Goal: Information Seeking & Learning: Learn about a topic

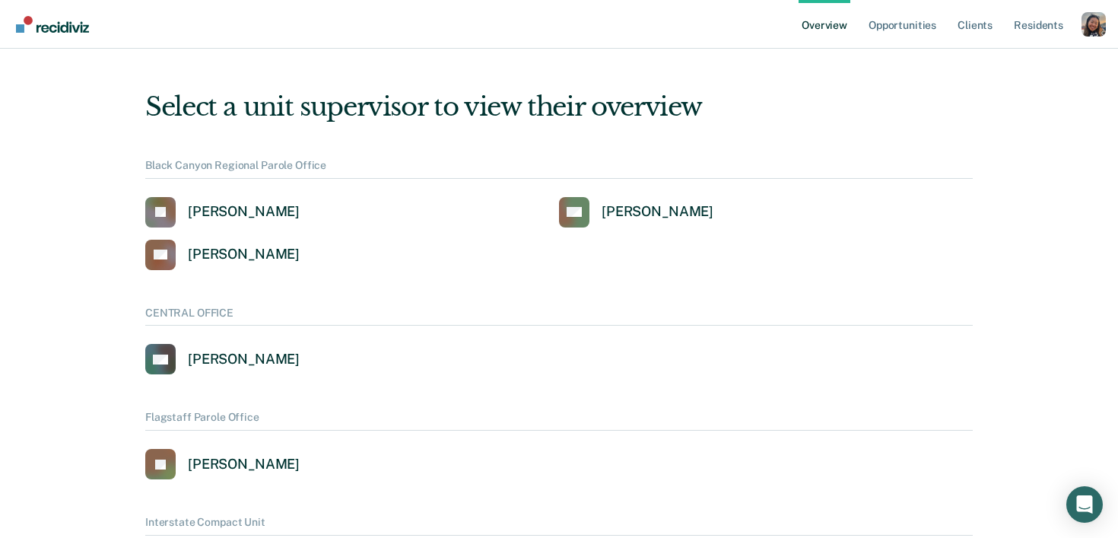
click at [885, 22] on link "Opportunities" at bounding box center [902, 24] width 74 height 49
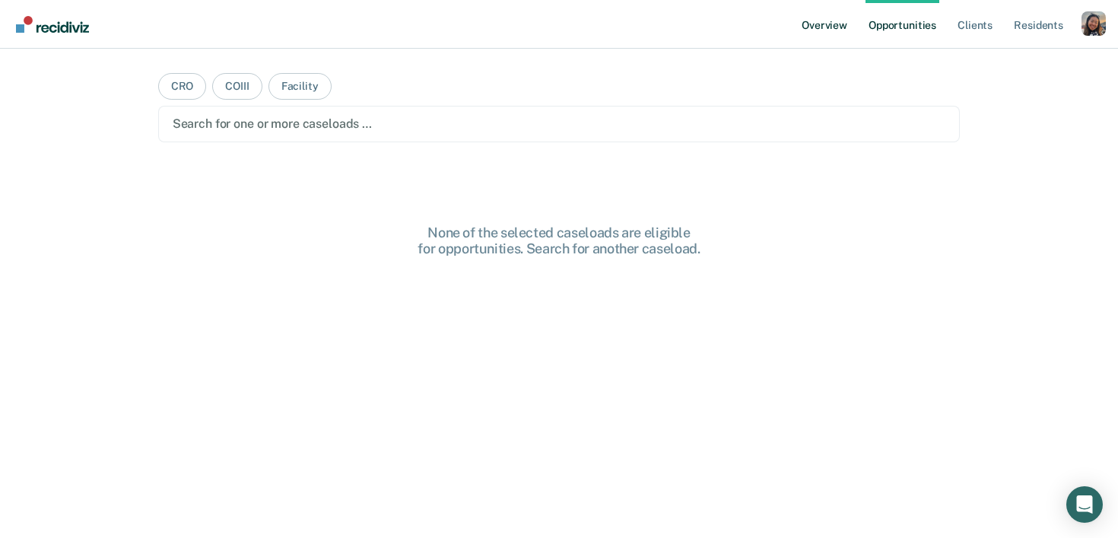
click at [826, 27] on link "Overview" at bounding box center [824, 24] width 52 height 49
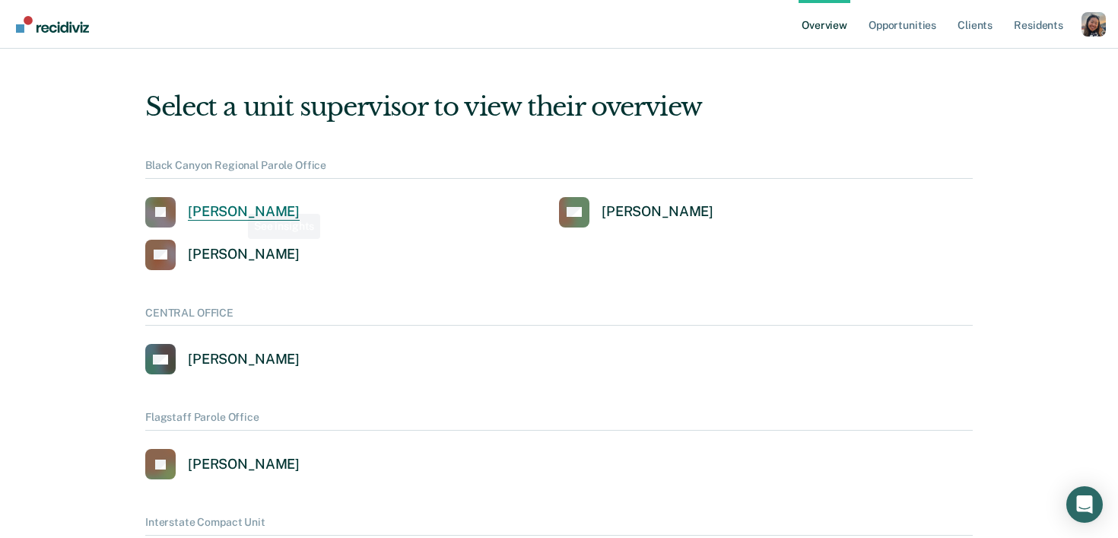
click at [233, 216] on div "[PERSON_NAME]" at bounding box center [244, 211] width 112 height 17
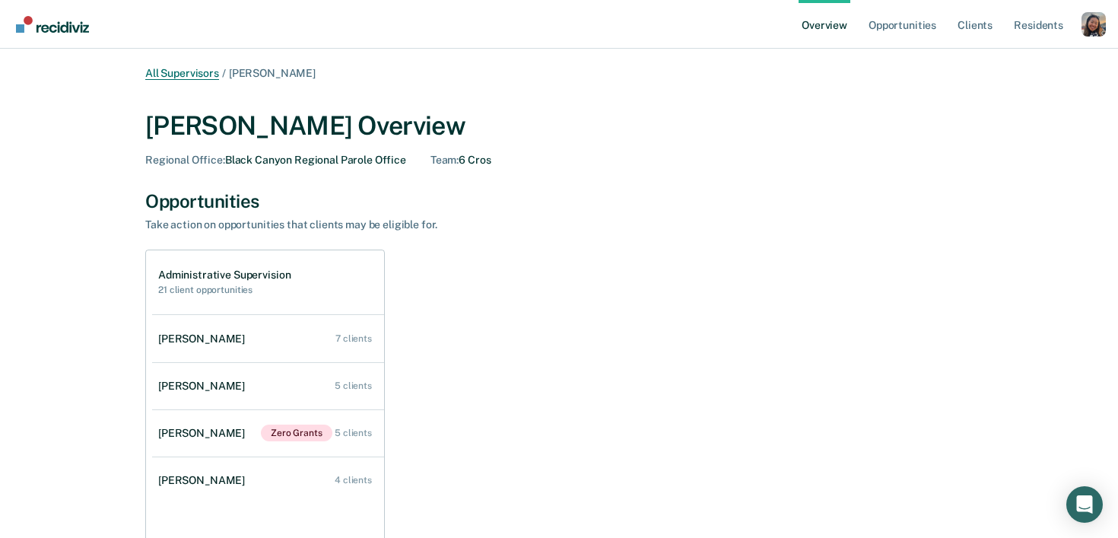
click at [186, 71] on link "All Supervisors" at bounding box center [182, 73] width 74 height 13
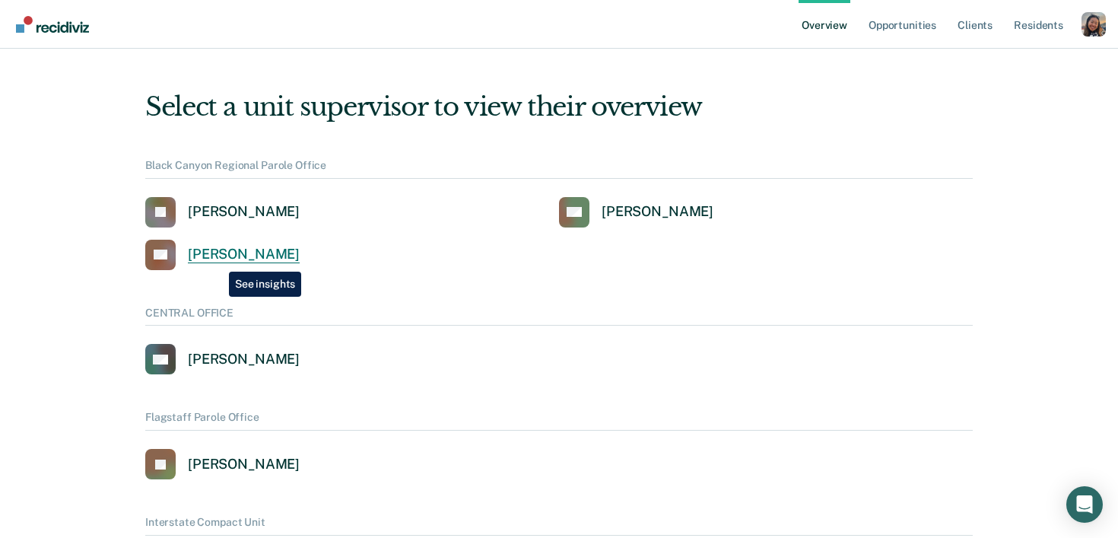
click at [217, 261] on div "[PERSON_NAME]" at bounding box center [244, 254] width 112 height 17
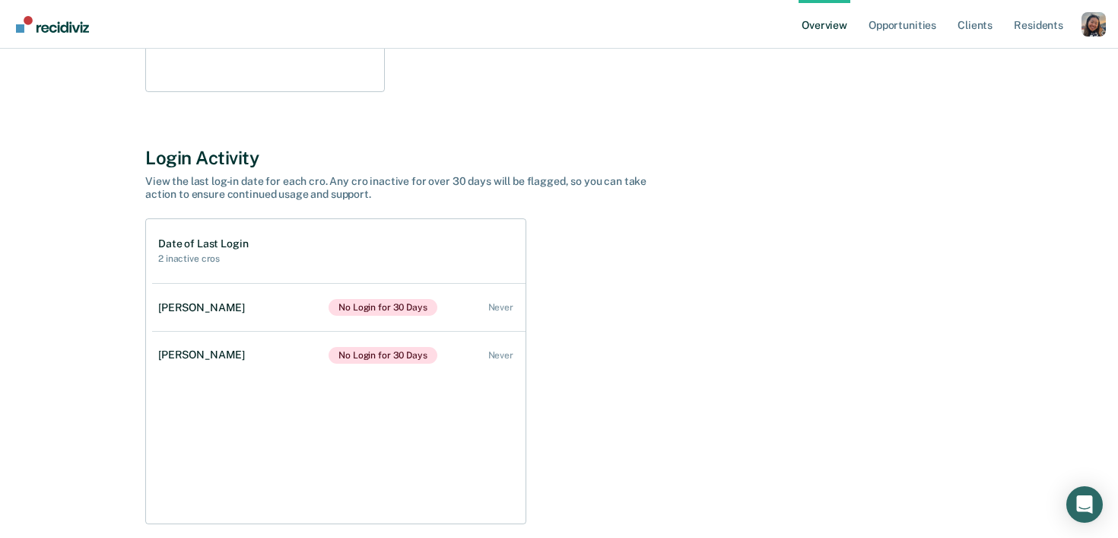
scroll to position [529, 0]
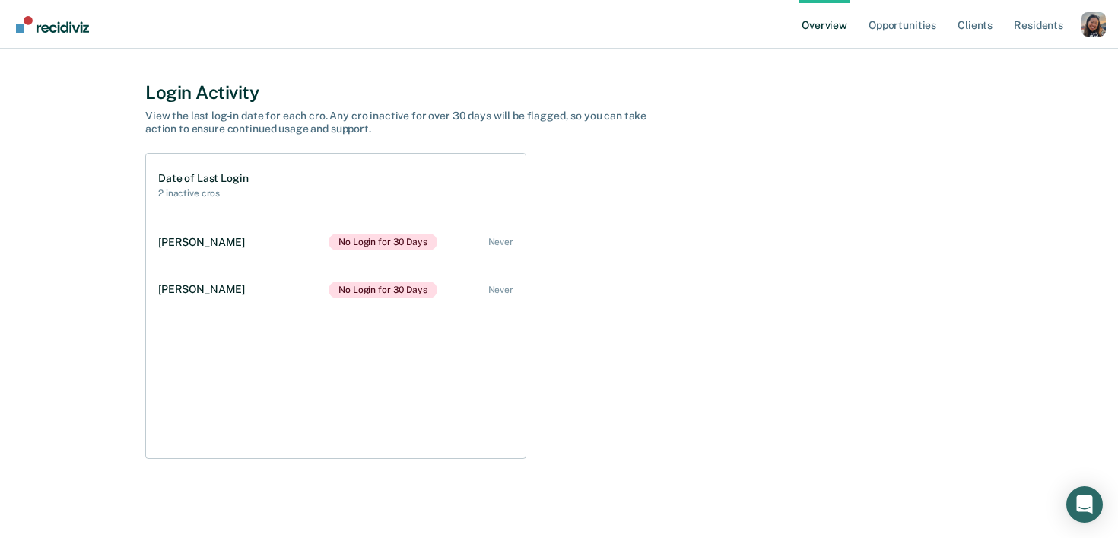
click at [1084, 30] on div "Profile dropdown button" at bounding box center [1093, 24] width 24 height 24
click at [986, 59] on link "Profile" at bounding box center [1032, 61] width 122 height 13
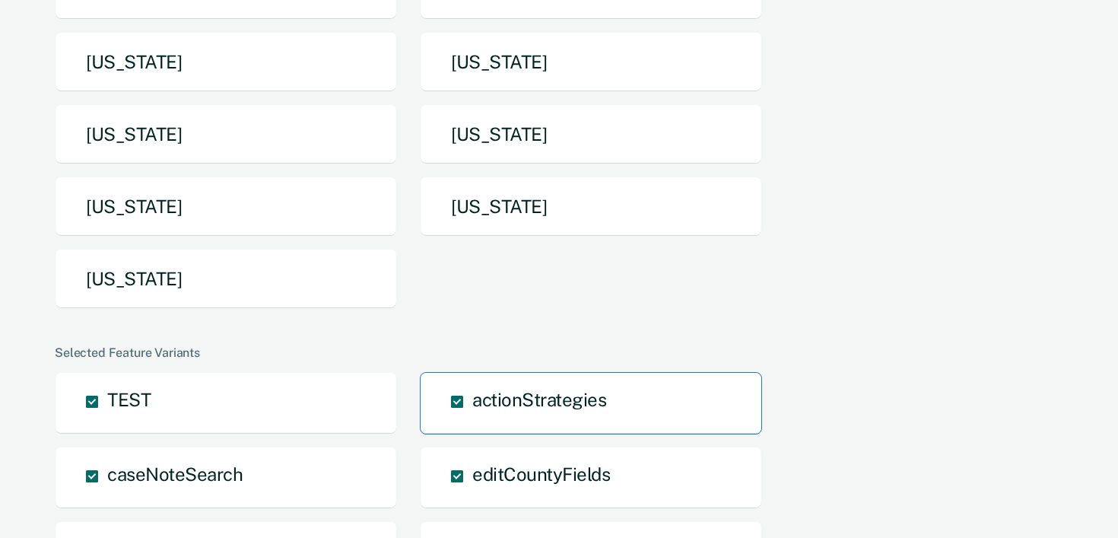
scroll to position [343, 0]
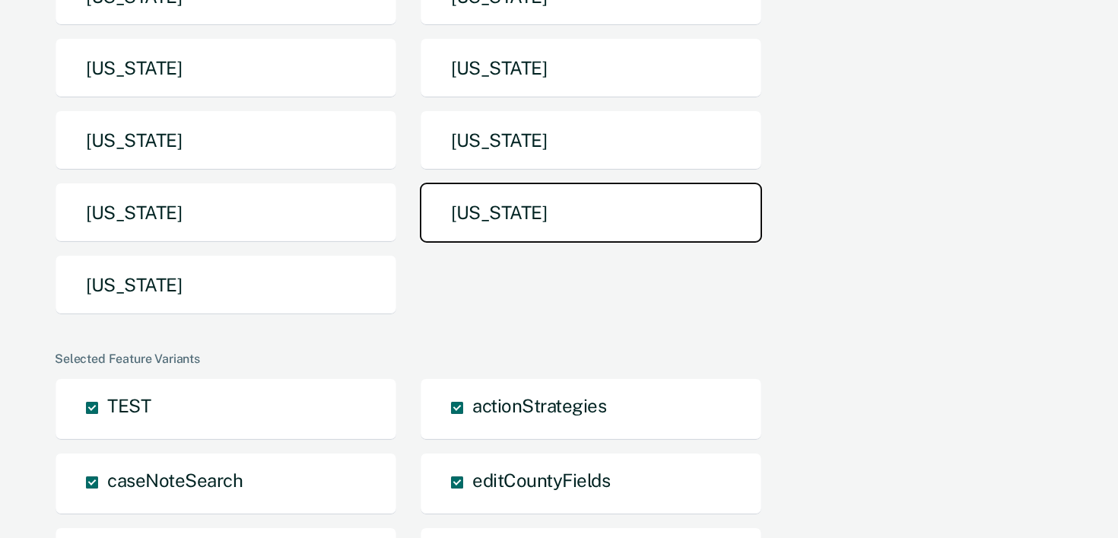
click at [467, 207] on button "[US_STATE]" at bounding box center [591, 213] width 342 height 60
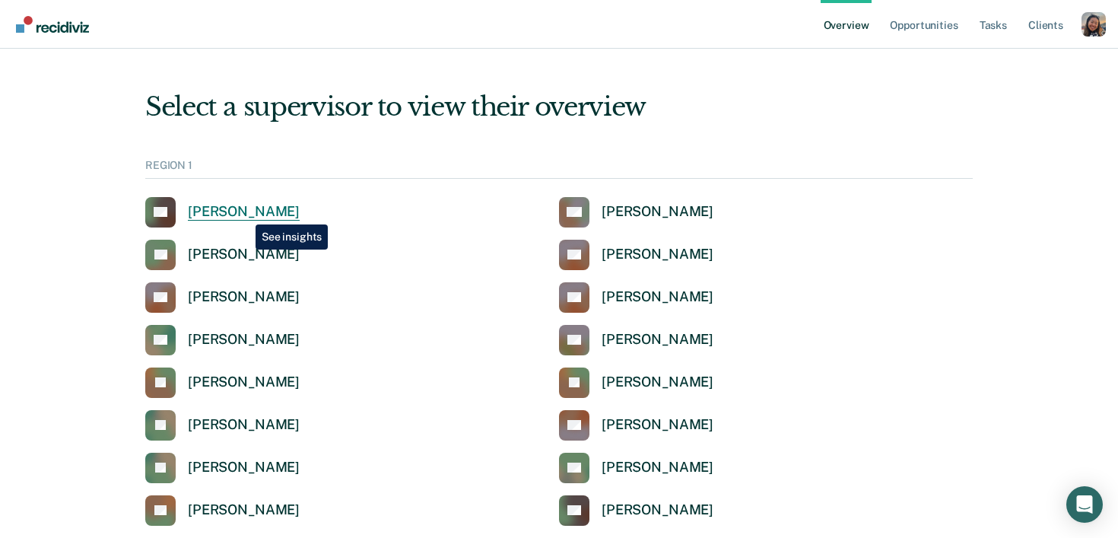
click at [244, 213] on div "[PERSON_NAME]" at bounding box center [244, 211] width 112 height 17
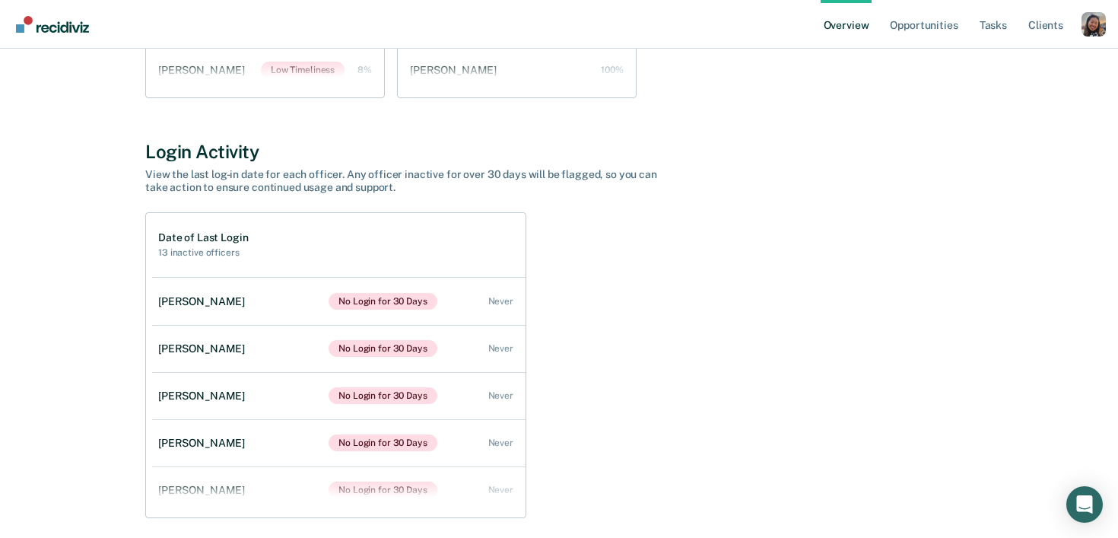
click at [1089, 29] on div "Profile dropdown button" at bounding box center [1093, 24] width 24 height 24
click at [989, 65] on link "Profile" at bounding box center [1032, 61] width 122 height 13
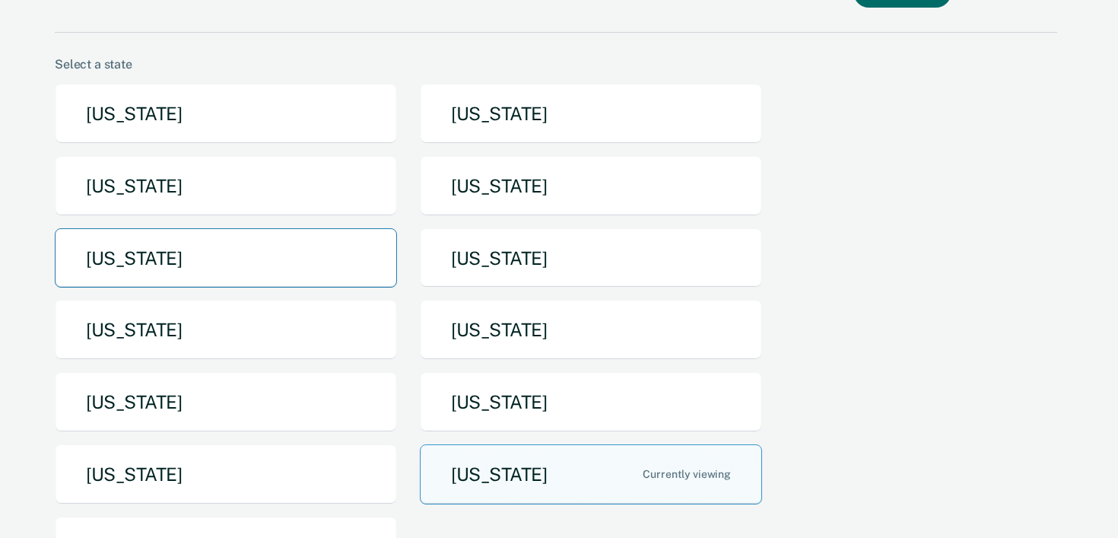
scroll to position [95, 0]
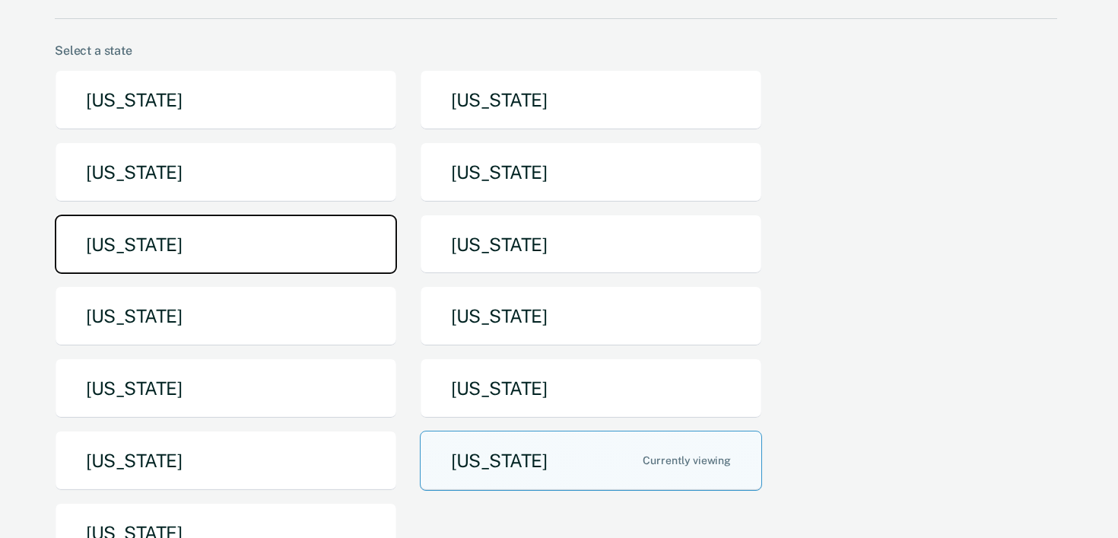
click at [264, 231] on button "[US_STATE]" at bounding box center [226, 244] width 342 height 60
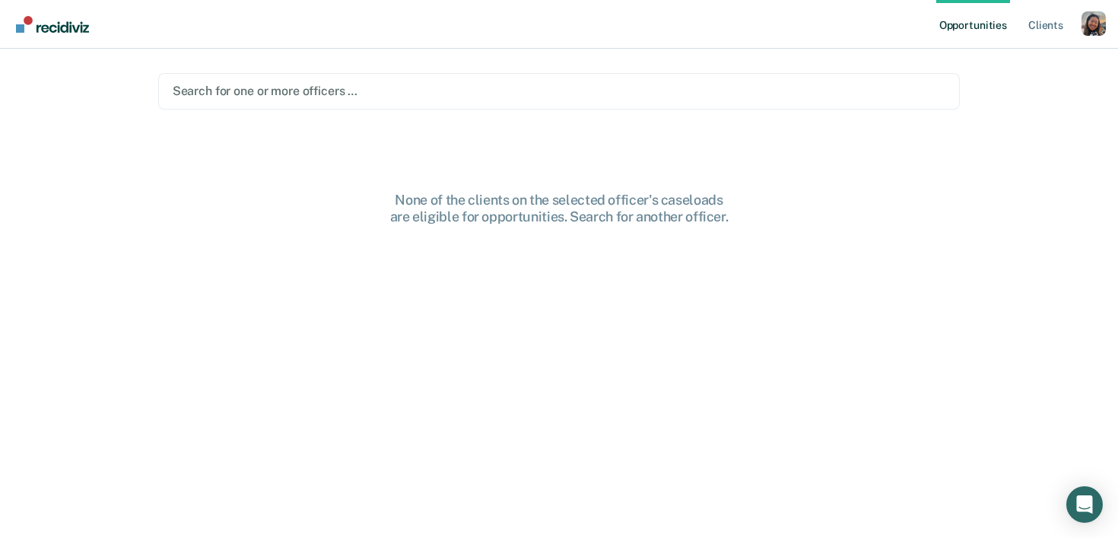
click at [700, 84] on div at bounding box center [559, 90] width 773 height 17
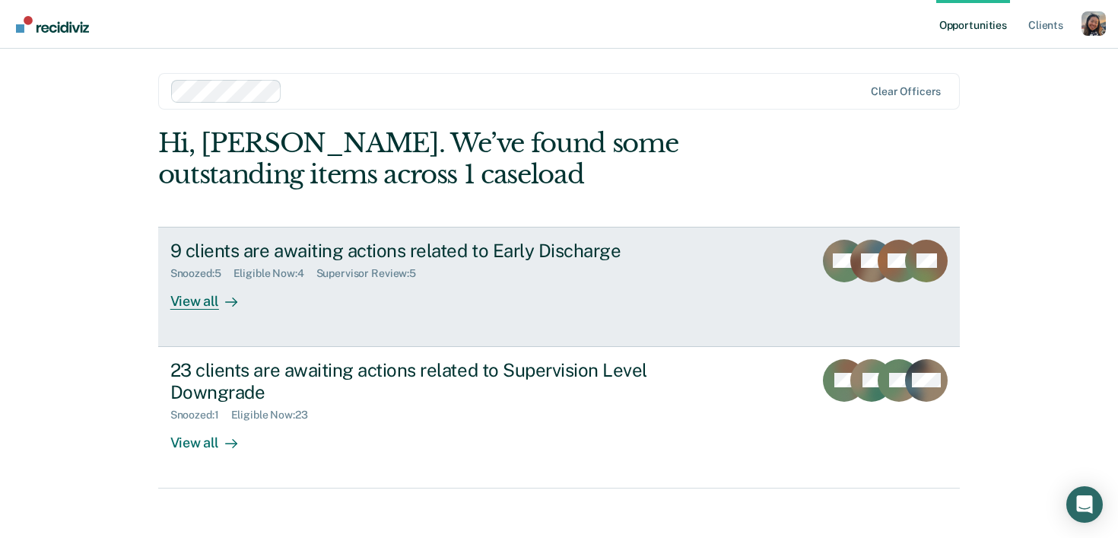
click at [202, 299] on div "View all" at bounding box center [212, 295] width 85 height 30
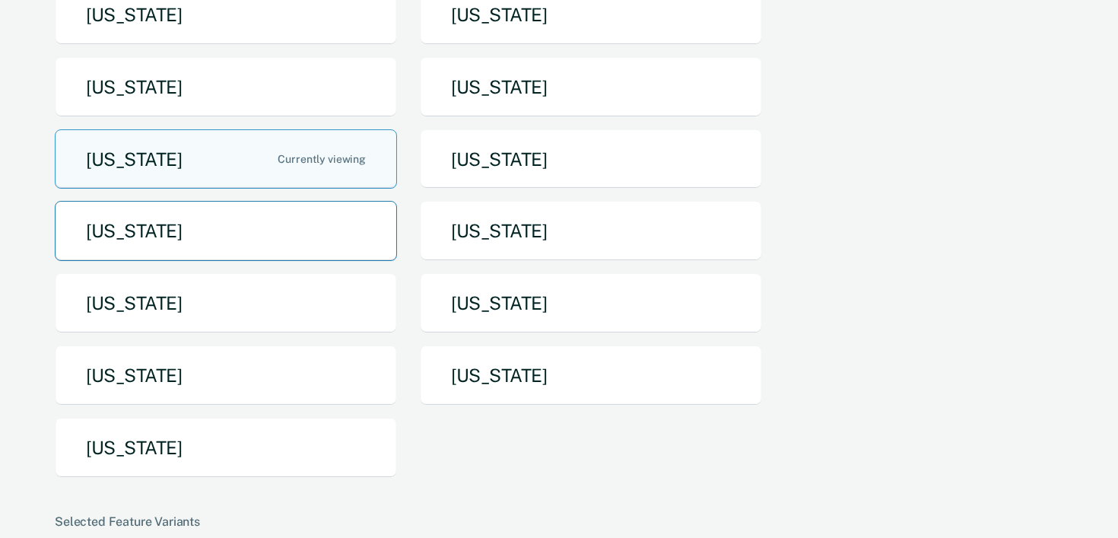
scroll to position [183, 0]
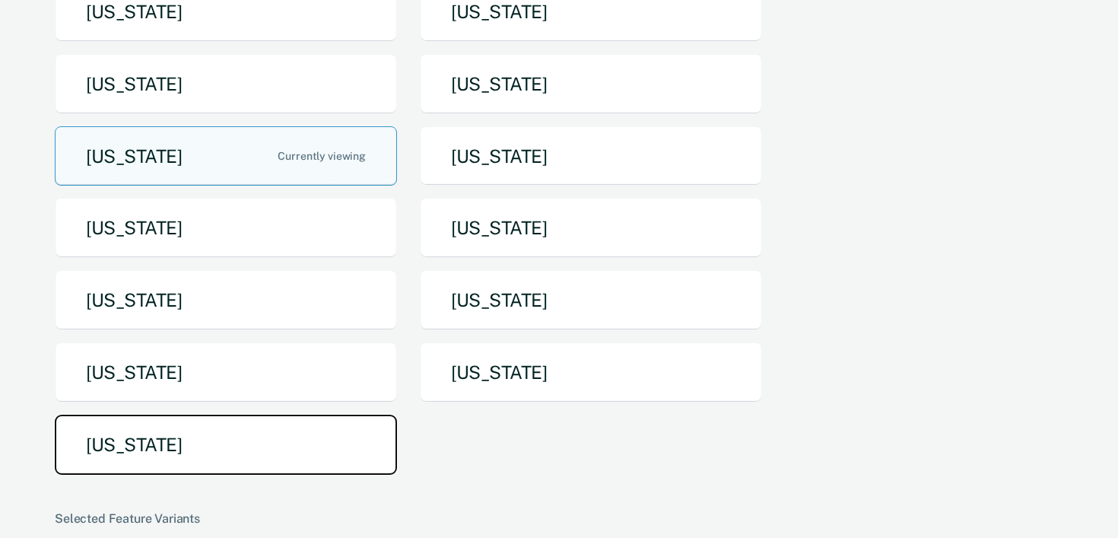
click at [235, 465] on button "[US_STATE]" at bounding box center [226, 444] width 342 height 60
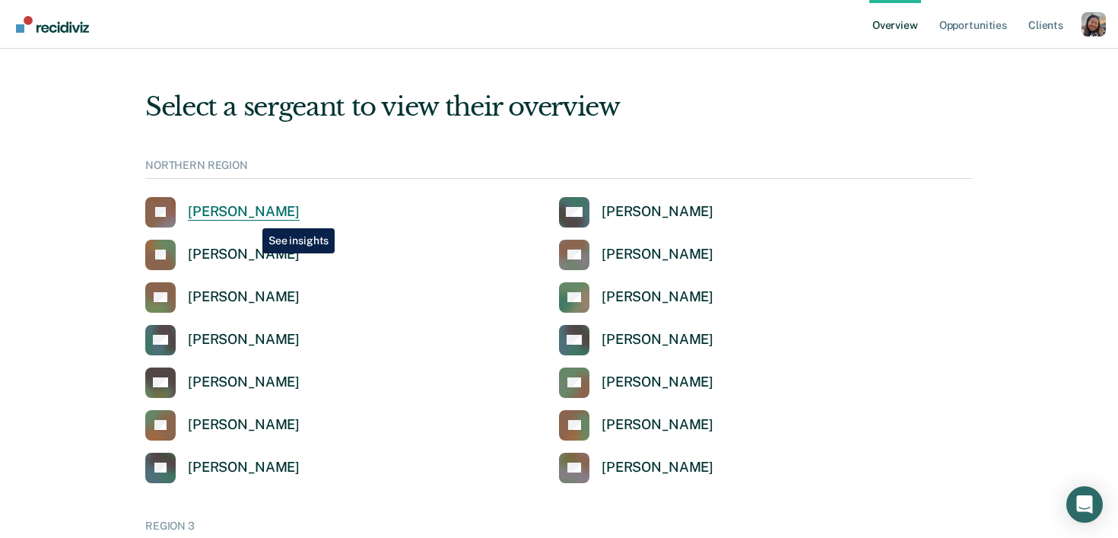
click at [251, 217] on div "[PERSON_NAME]" at bounding box center [244, 211] width 112 height 17
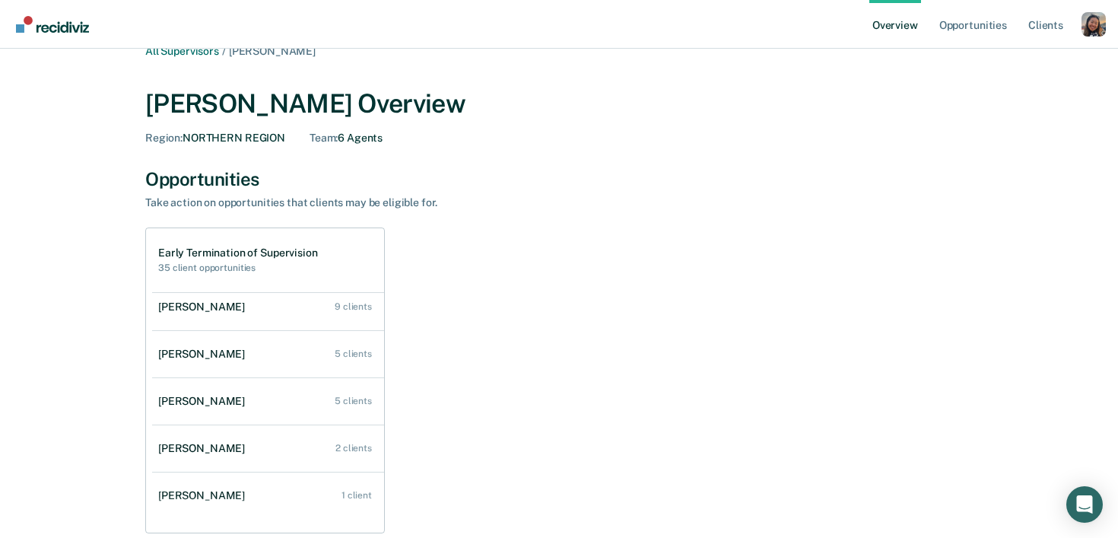
scroll to position [62, 0]
